Goal: Find specific page/section: Find specific page/section

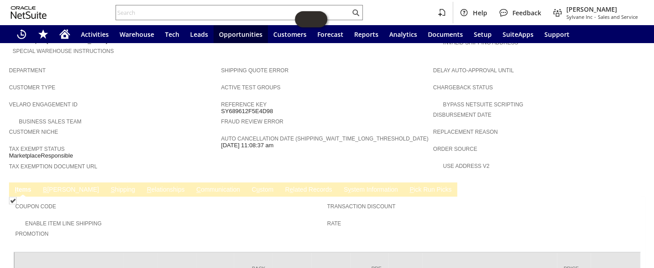
scroll to position [490, 0]
click at [341, 186] on link "S y stem Information" at bounding box center [370, 190] width 59 height 9
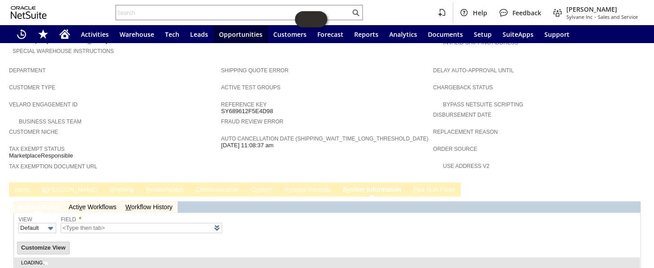
type input "1 to 25 of 82"
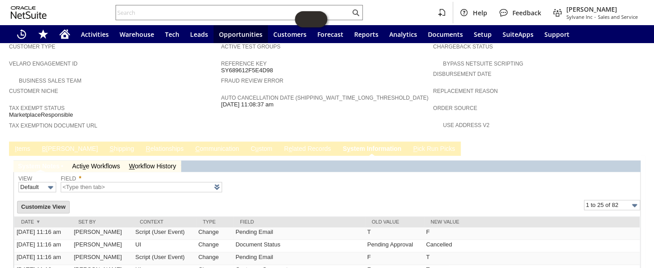
scroll to position [612, 0]
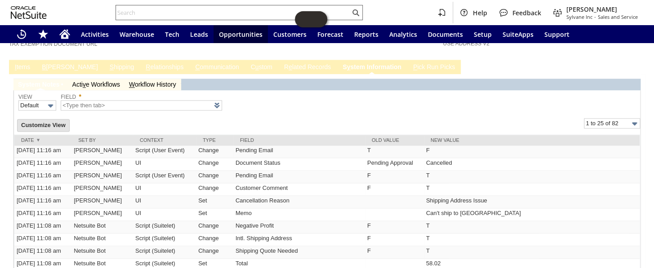
click at [183, 12] on input "text" at bounding box center [233, 12] width 234 height 11
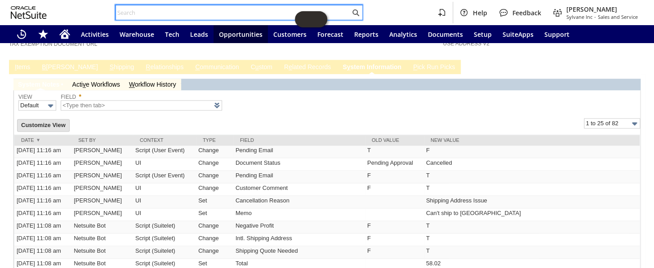
paste input "SY6895EF1A7B132"
type input "SY6895EF1A7B132"
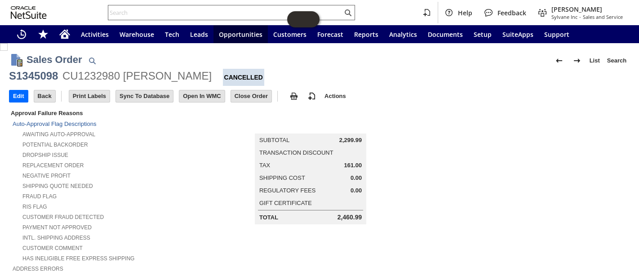
click at [180, 10] on input "text" at bounding box center [225, 12] width 234 height 11
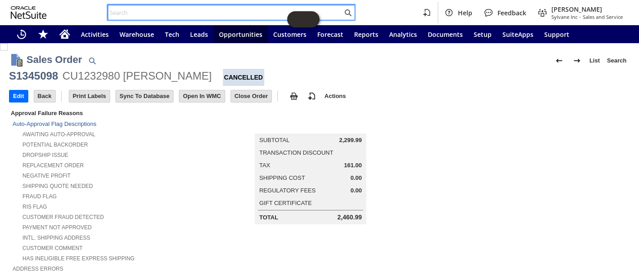
paste input "SY6895EF1A7B132"
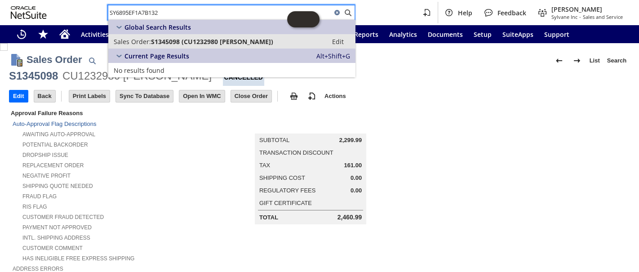
type input "SY6895EF1A7B132"
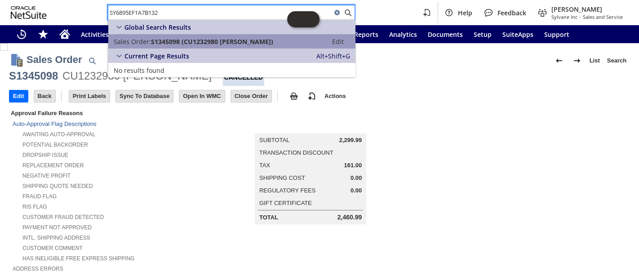
click at [186, 39] on span "S1345098 (CU1232980 barry ballard)" at bounding box center [212, 41] width 122 height 9
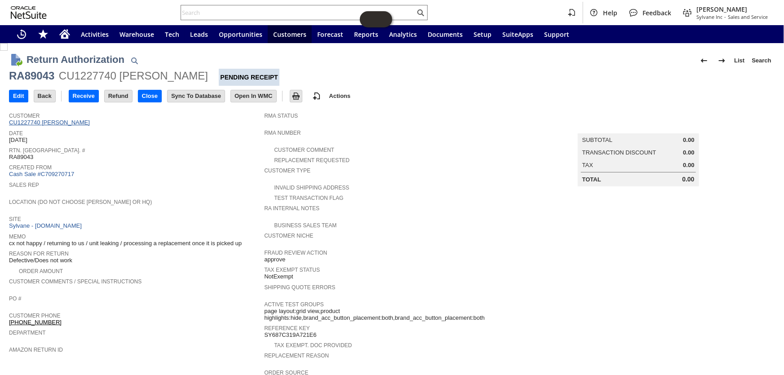
click at [67, 121] on link "CU1227740 Paul C Tenney" at bounding box center [50, 122] width 83 height 7
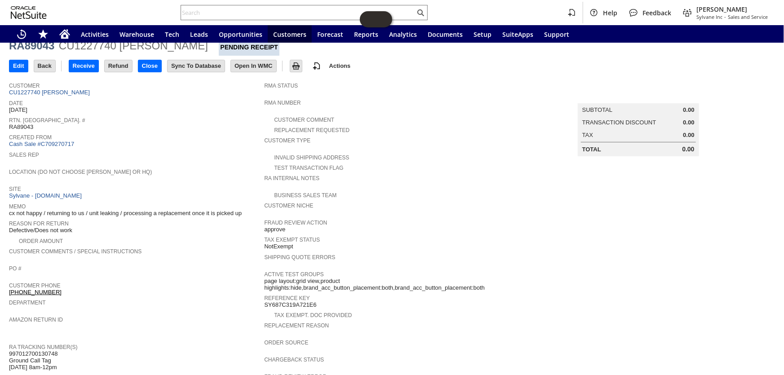
scroll to position [19, 0]
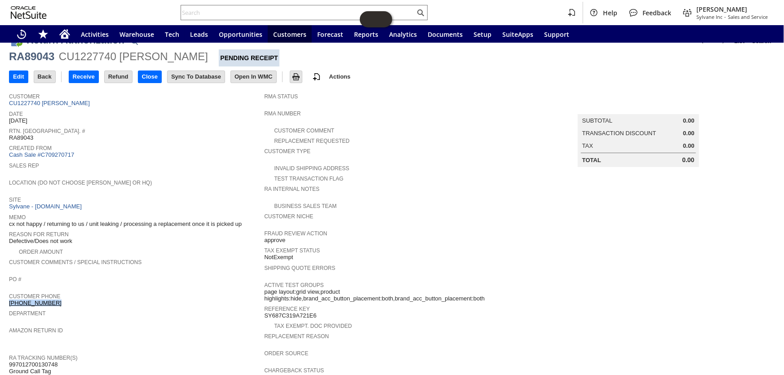
drag, startPoint x: 58, startPoint y: 292, endPoint x: 9, endPoint y: 293, distance: 49.0
click at [9, 293] on div "Customer Phone (845) 741-5507" at bounding box center [134, 299] width 251 height 16
copy link "[PHONE_NUMBER]"
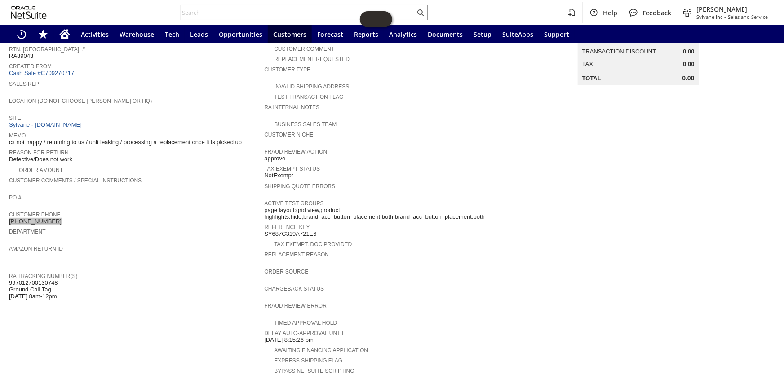
scroll to position [0, 0]
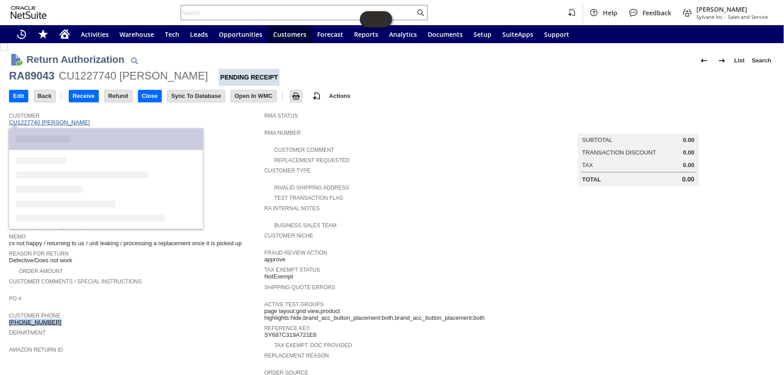
click at [56, 124] on link "CU1227740 [PERSON_NAME]" at bounding box center [50, 122] width 83 height 7
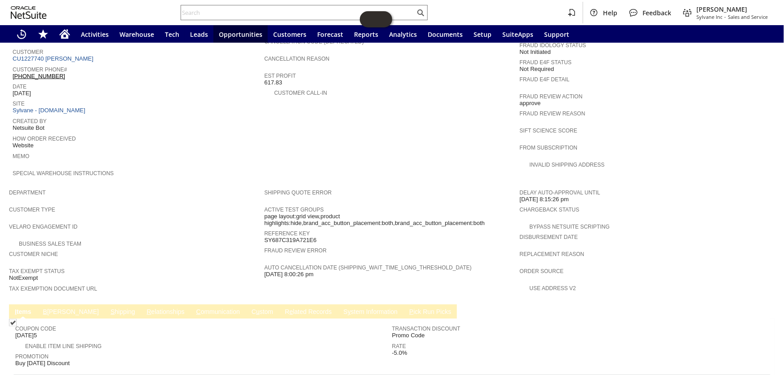
scroll to position [438, 0]
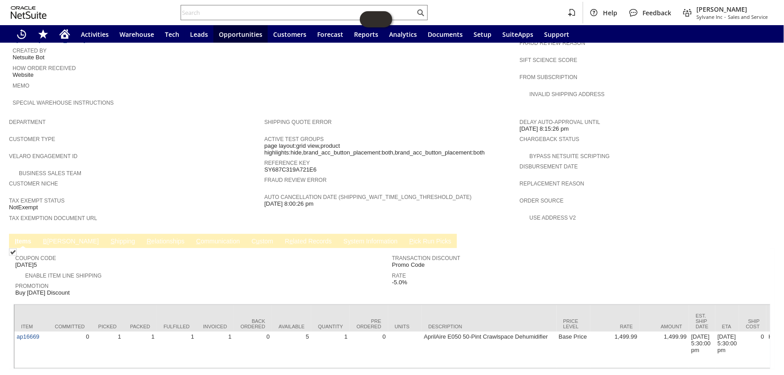
click at [108, 238] on link "S hipping" at bounding box center [122, 242] width 29 height 9
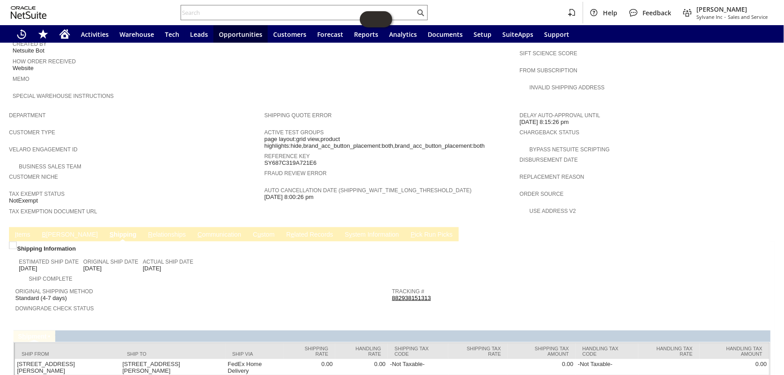
scroll to position [446, 0]
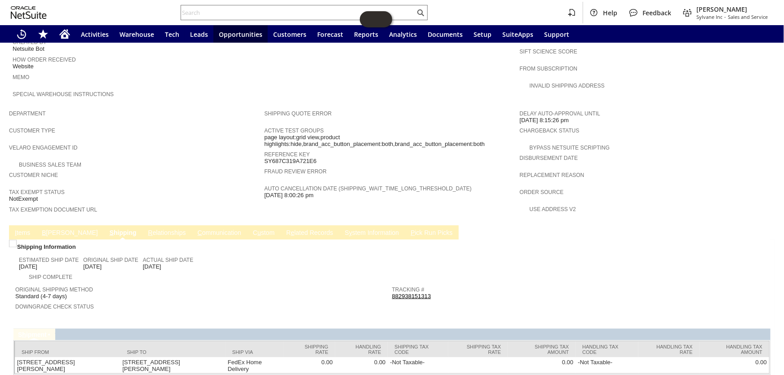
click at [195, 229] on link "C ommunication" at bounding box center [219, 233] width 48 height 9
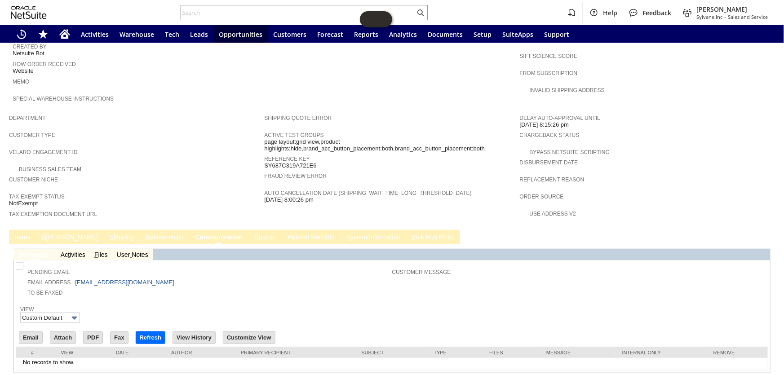
scroll to position [0, 0]
click at [27, 234] on link "I tems" at bounding box center [23, 238] width 20 height 9
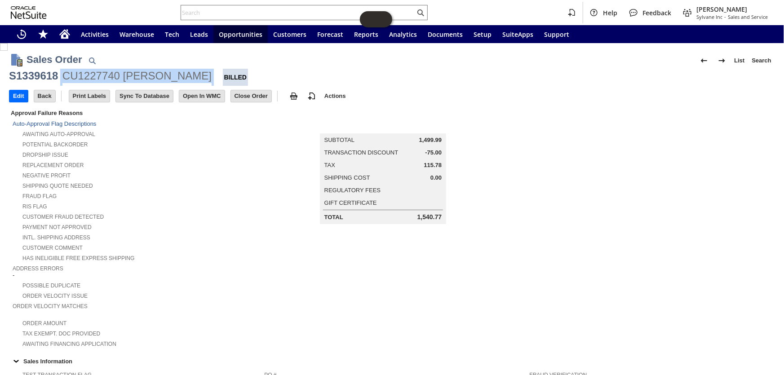
drag, startPoint x: 61, startPoint y: 72, endPoint x: 174, endPoint y: 75, distance: 113.2
click at [194, 80] on div "S1339618 CU1227740 Paul C Tenney Billed" at bounding box center [392, 77] width 766 height 17
copy div "CU1227740 Paul C Tenney"
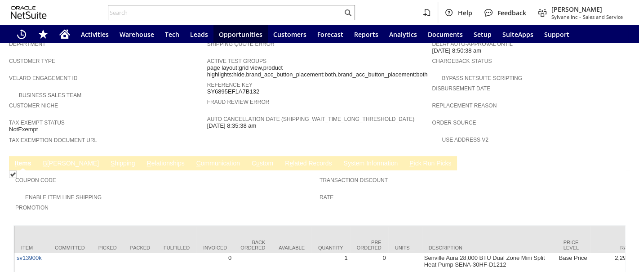
click at [194, 159] on link "C ommunication" at bounding box center [218, 163] width 48 height 9
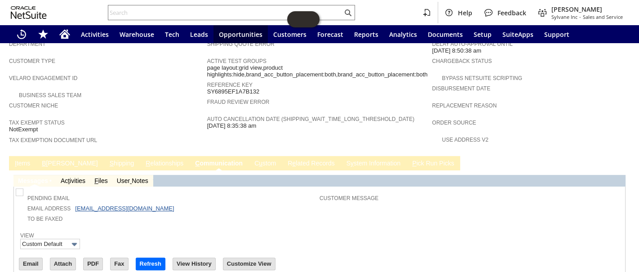
scroll to position [0, 0]
drag, startPoint x: 139, startPoint y: 175, endPoint x: 73, endPoint y: 180, distance: 66.2
click at [73, 203] on td "Email Address barrybbaa@gmail.com" at bounding box center [169, 208] width 302 height 10
copy td "barrybbaa@gmail.com"
click at [344, 159] on link "S y stem Information" at bounding box center [373, 163] width 59 height 9
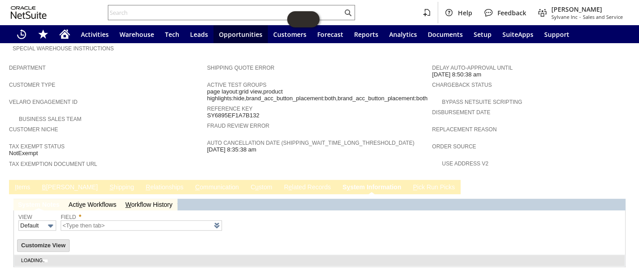
type input "1 to 25 of 88"
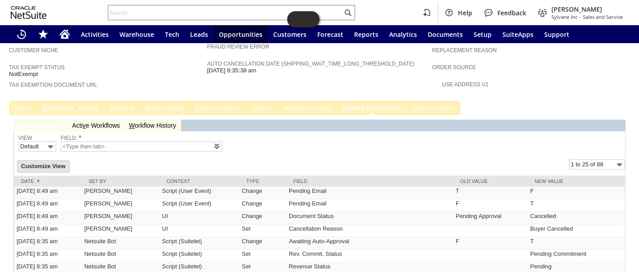
click at [282, 104] on link "R e lated Records" at bounding box center [307, 108] width 51 height 9
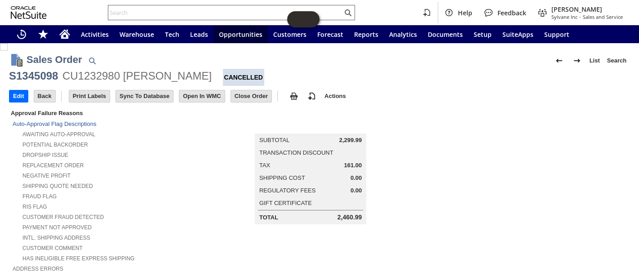
click at [184, 11] on input "text" at bounding box center [225, 12] width 234 height 11
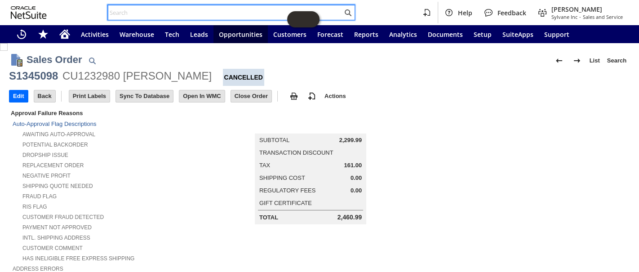
paste input "S1344141"
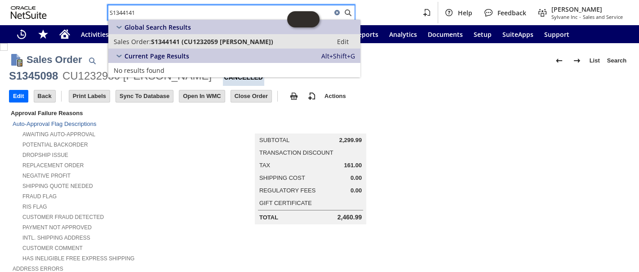
type input "S1344141"
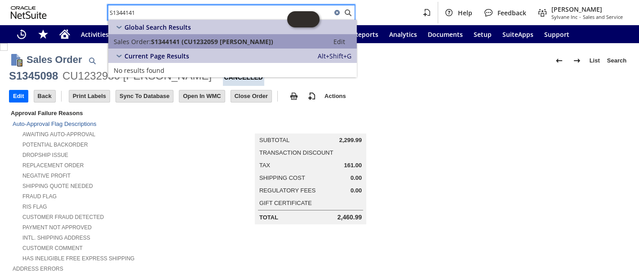
click at [182, 43] on span "S1344141 (CU1232059 BALAKRISHNA CHANDRASHEKAR)" at bounding box center [212, 41] width 122 height 9
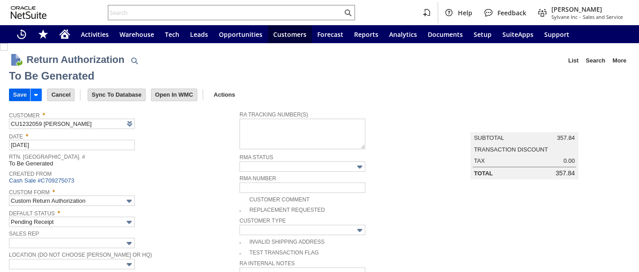
drag, startPoint x: 0, startPoint y: 0, endPoint x: 21, endPoint y: 98, distance: 100.2
click at [21, 98] on input "Save" at bounding box center [19, 95] width 21 height 12
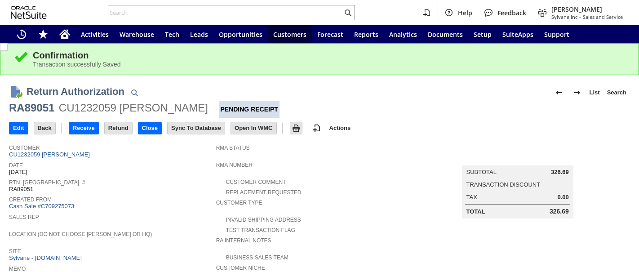
click at [39, 107] on div "RA89051" at bounding box center [31, 108] width 45 height 14
copy div "RA89051"
click at [181, 13] on input "text" at bounding box center [225, 12] width 234 height 11
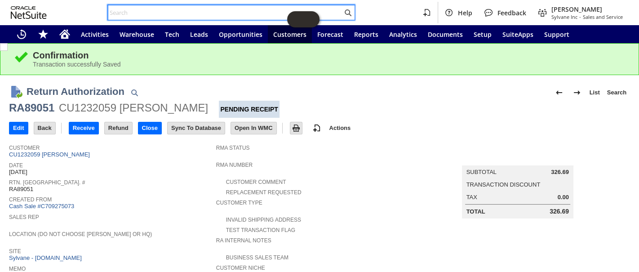
paste input "S1345098"
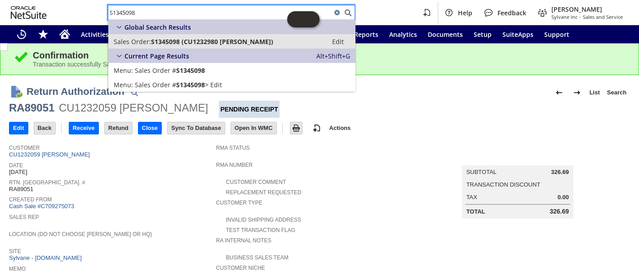
type input "S1345098"
click at [197, 44] on span "S1345098 (CU1232980 barry ballard)" at bounding box center [212, 41] width 122 height 9
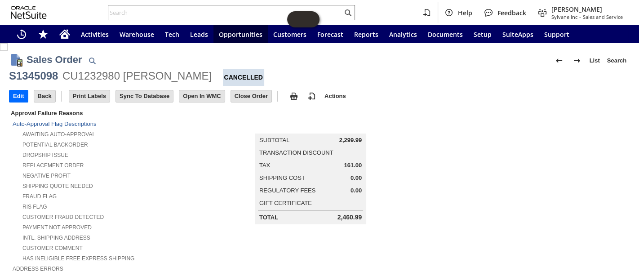
click at [156, 13] on input "text" at bounding box center [225, 12] width 234 height 11
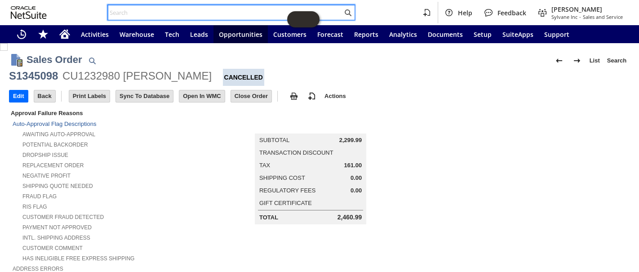
paste input "P218433"
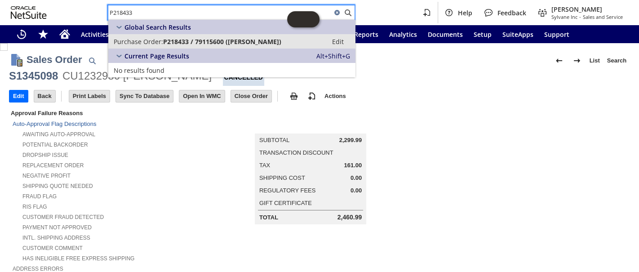
type input "P218433"
click at [175, 42] on span "P218433 / 79115600 (Friedrich)" at bounding box center [222, 41] width 118 height 9
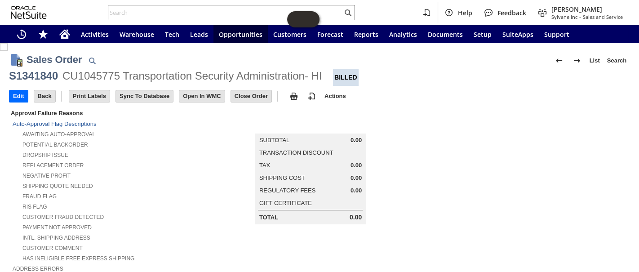
click at [152, 10] on input "text" at bounding box center [225, 12] width 234 height 11
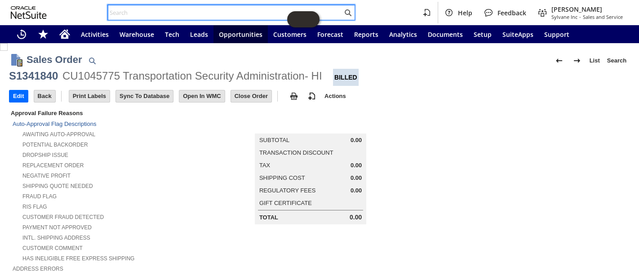
paste input "S1340296"
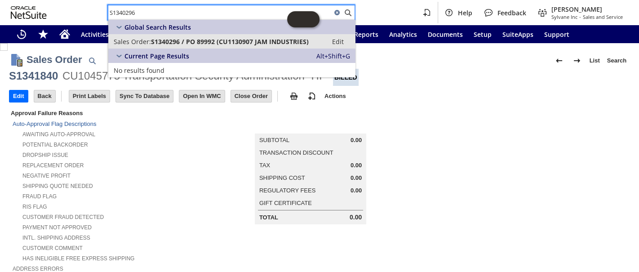
type input "S1340296"
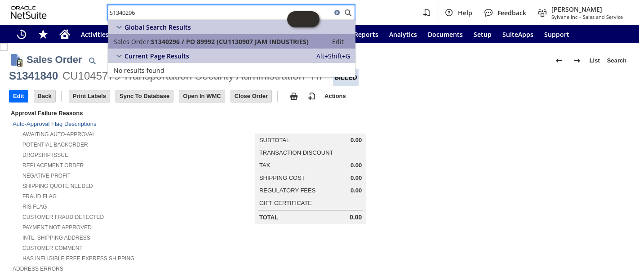
click at [172, 42] on span "S1340296 / PO 89992 (CU1130907 JAM INDUSTRIES)" at bounding box center [230, 41] width 158 height 9
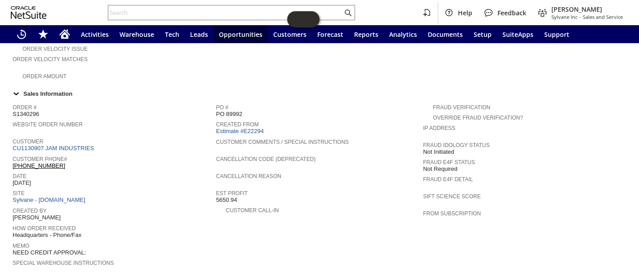
scroll to position [189, 0]
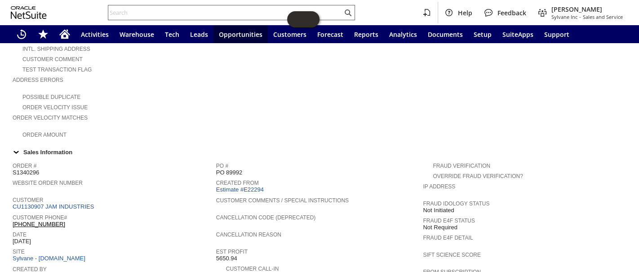
click at [174, 8] on input "text" at bounding box center [225, 12] width 234 height 11
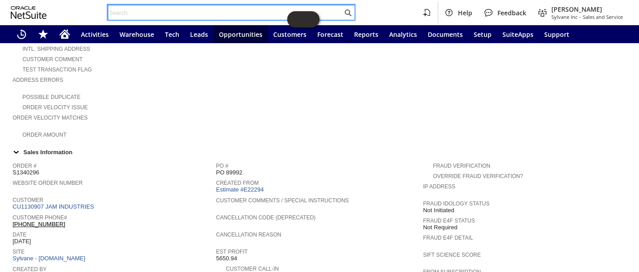
paste input "S1340296"
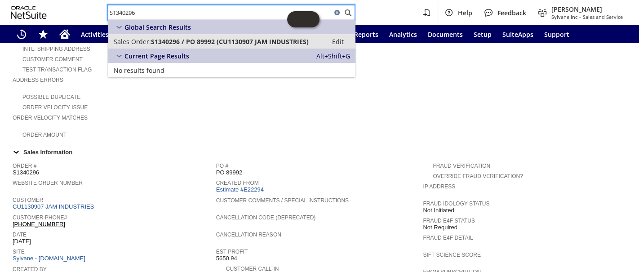
type input "S1340296"
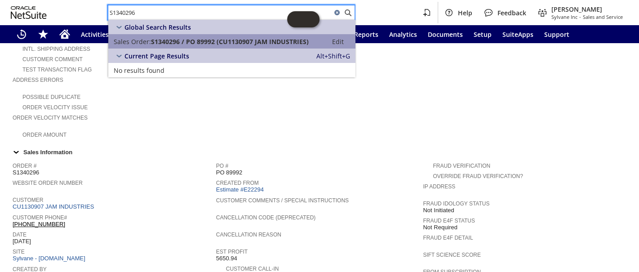
click at [197, 40] on span "S1340296 / PO 89992 (CU1130907 JAM INDUSTRIES)" at bounding box center [230, 41] width 158 height 9
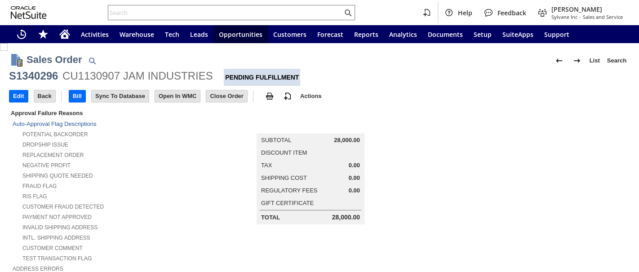
scroll to position [122, 0]
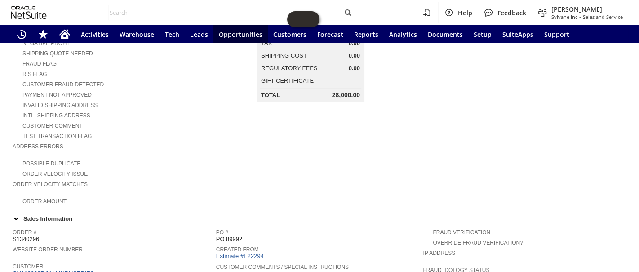
click at [172, 13] on input "text" at bounding box center [225, 12] width 234 height 11
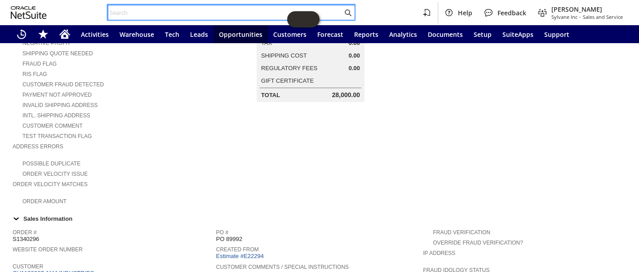
paste input "CR74045"
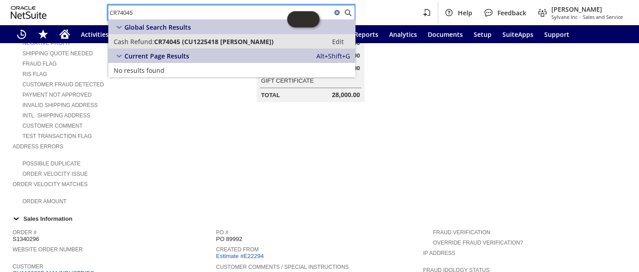
type input "CR74045"
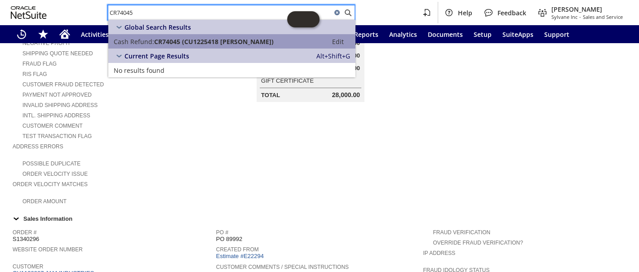
click at [183, 44] on span "CR74045 (CU1225418 Sharon Brechtel)" at bounding box center [213, 41] width 119 height 9
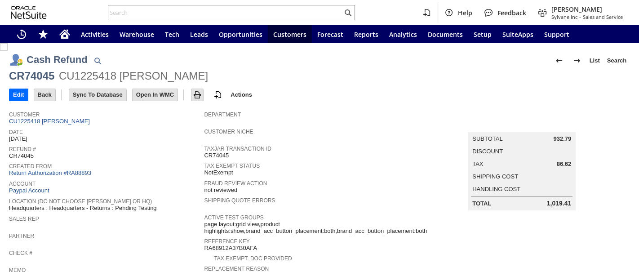
scroll to position [318, 0]
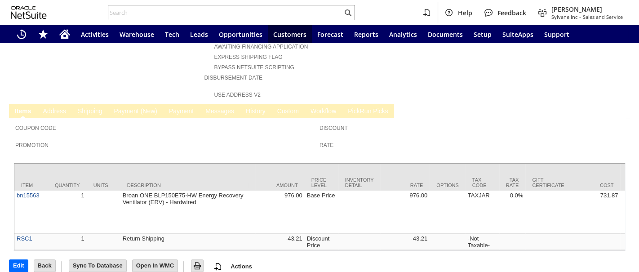
click at [225, 107] on link "M essages" at bounding box center [219, 111] width 33 height 9
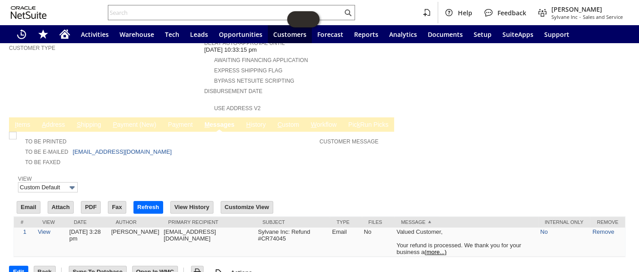
scroll to position [0, 0]
drag, startPoint x: 187, startPoint y: 138, endPoint x: 71, endPoint y: 135, distance: 115.9
click at [71, 146] on td "To Be E-mailed Sharonbrechtelphotography@gmail.com" at bounding box center [167, 151] width 304 height 10
copy td "[EMAIL_ADDRESS][DOMAIN_NAME]"
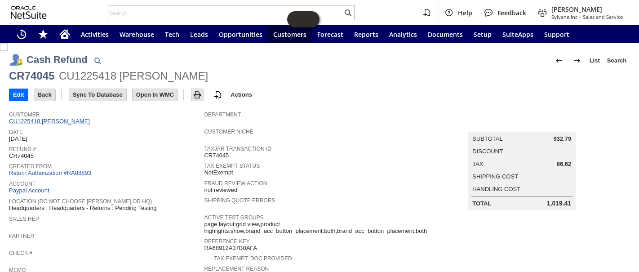
click at [70, 119] on link "CU1225418 [PERSON_NAME]" at bounding box center [50, 121] width 83 height 7
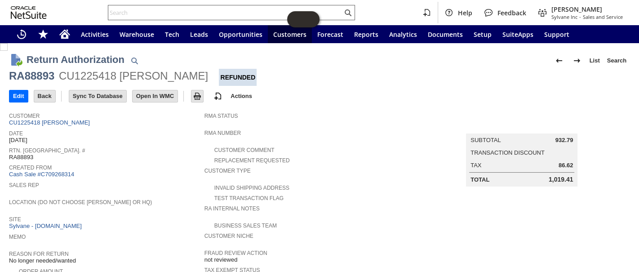
click at [142, 12] on input "text" at bounding box center [225, 12] width 234 height 11
